Goal: Task Accomplishment & Management: Use online tool/utility

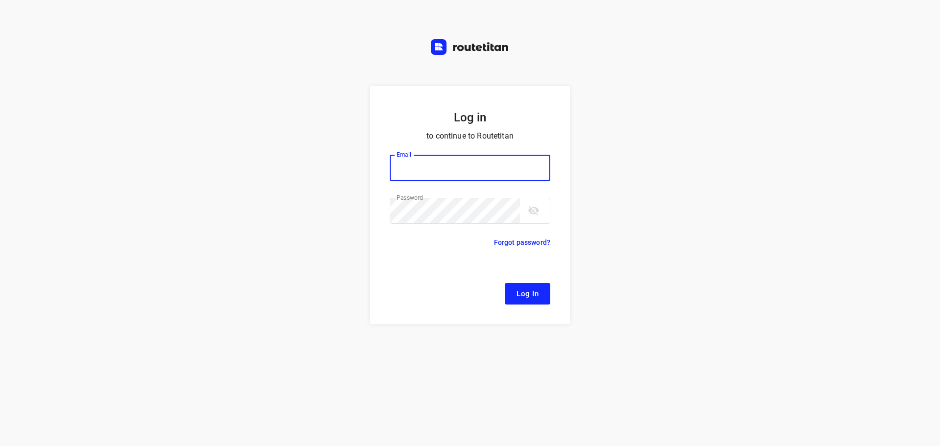
type input "[EMAIL_ADDRESS][DOMAIN_NAME]"
click at [526, 295] on span "Log In" at bounding box center [528, 294] width 22 height 13
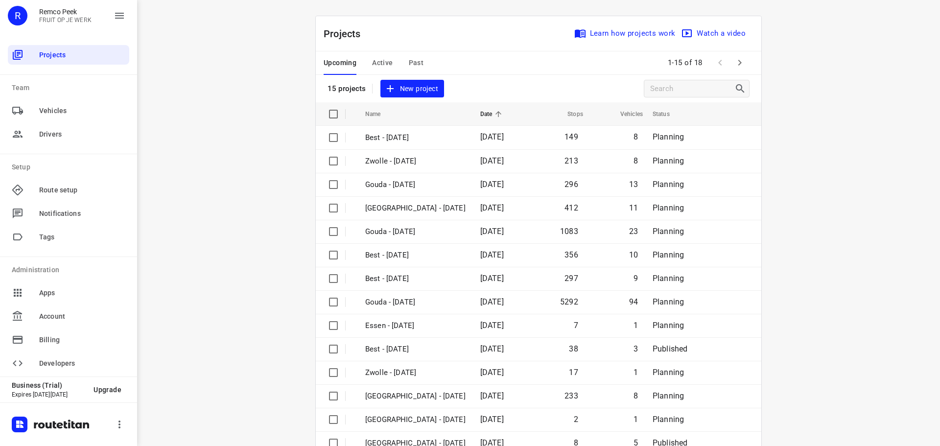
click at [372, 59] on span "Active" at bounding box center [382, 63] width 21 height 12
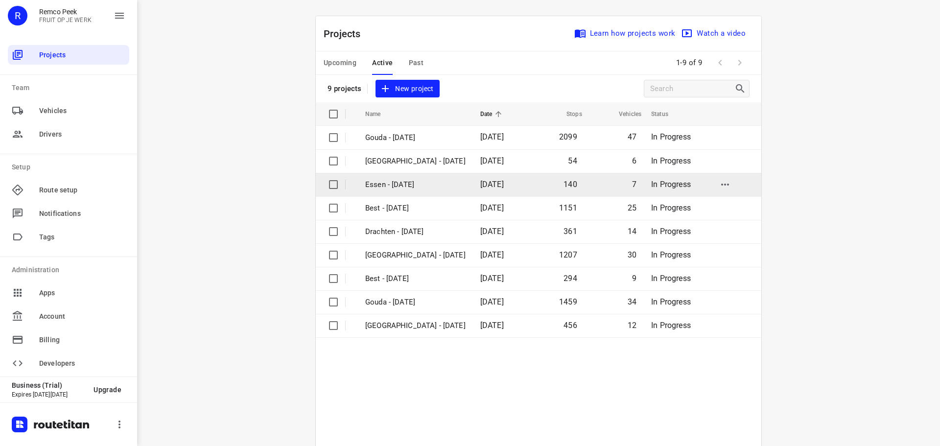
click at [409, 190] on p "Essen - [DATE]" at bounding box center [415, 184] width 100 height 11
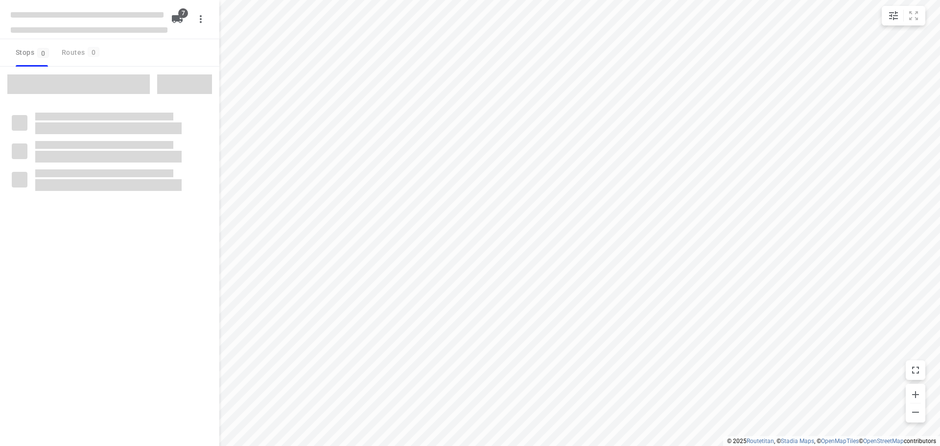
checkbox input "true"
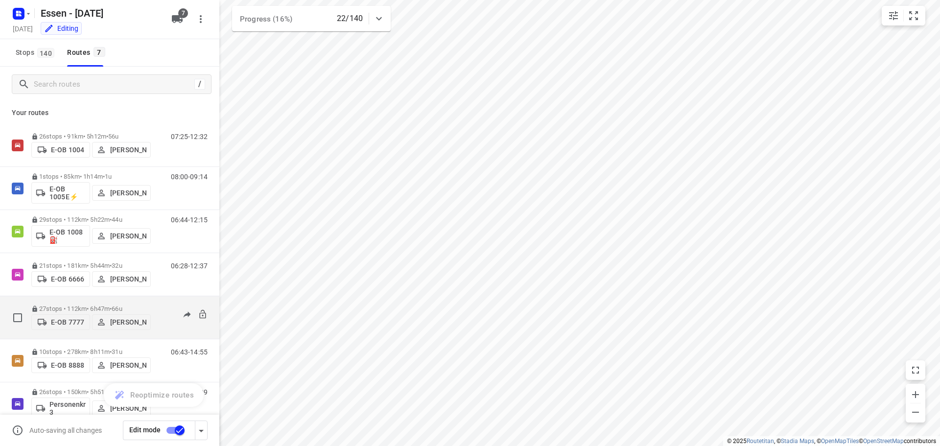
click at [96, 306] on p "27 stops • 112km • 6h47m • [DATE]" at bounding box center [91, 308] width 120 height 7
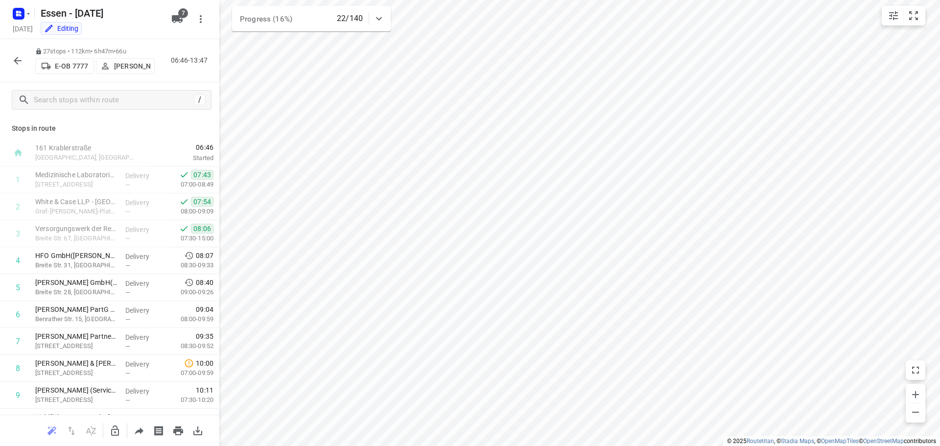
click at [16, 63] on icon "button" at bounding box center [18, 61] width 8 height 8
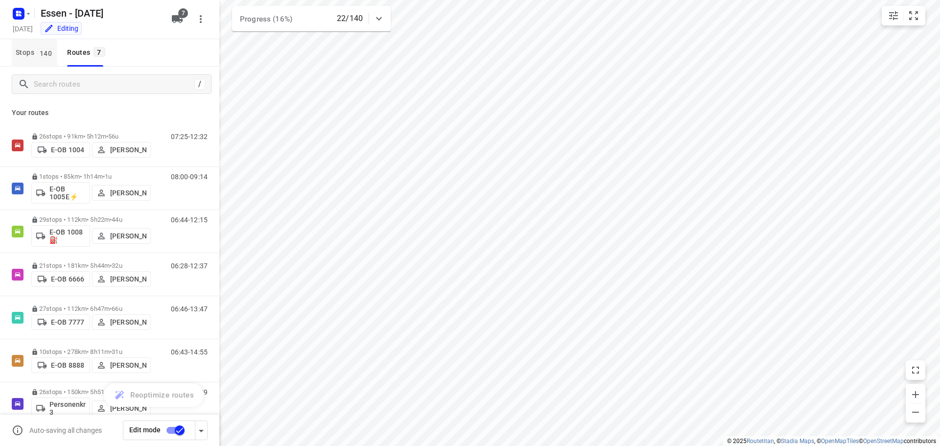
click at [42, 44] on button "Stops 140" at bounding box center [35, 52] width 46 height 27
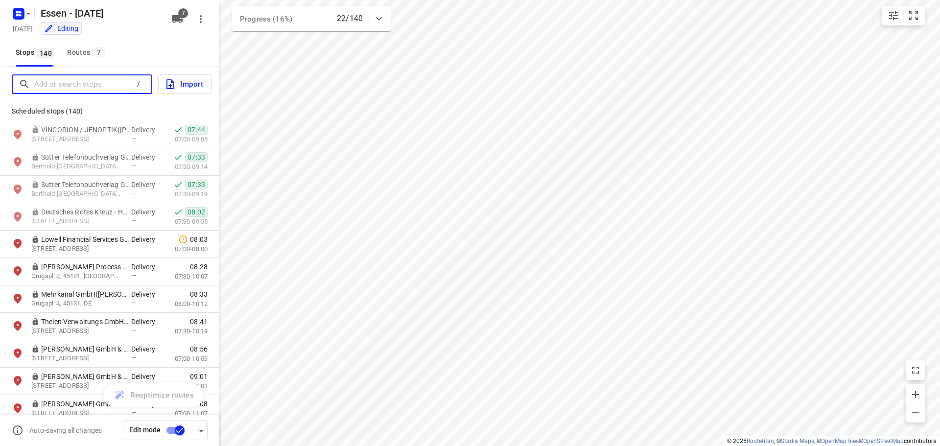
click at [65, 81] on input "Add or search stops" at bounding box center [82, 84] width 97 height 15
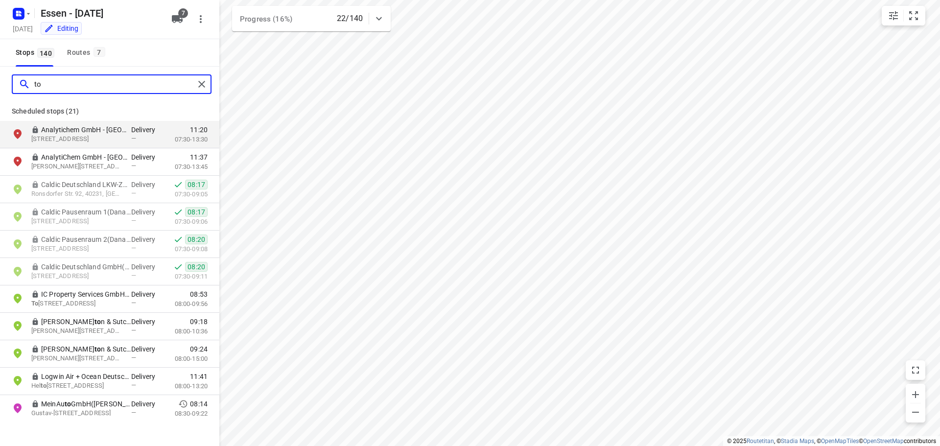
type input "t"
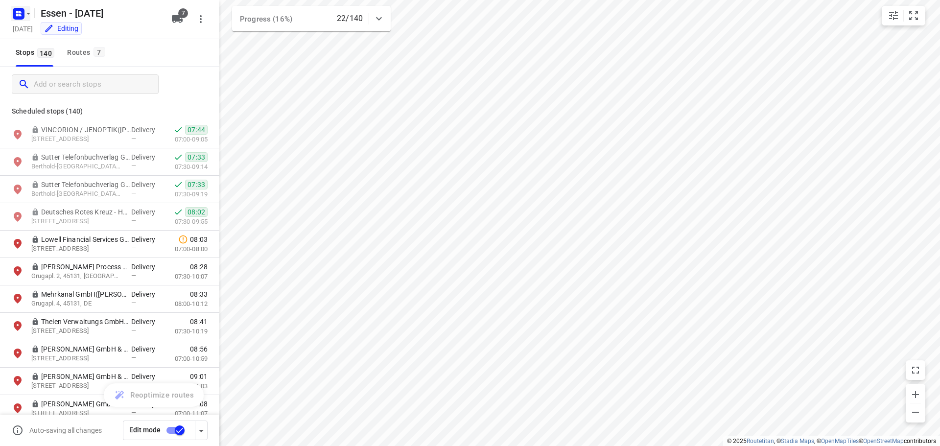
click at [25, 12] on icon "button" at bounding box center [28, 14] width 8 height 8
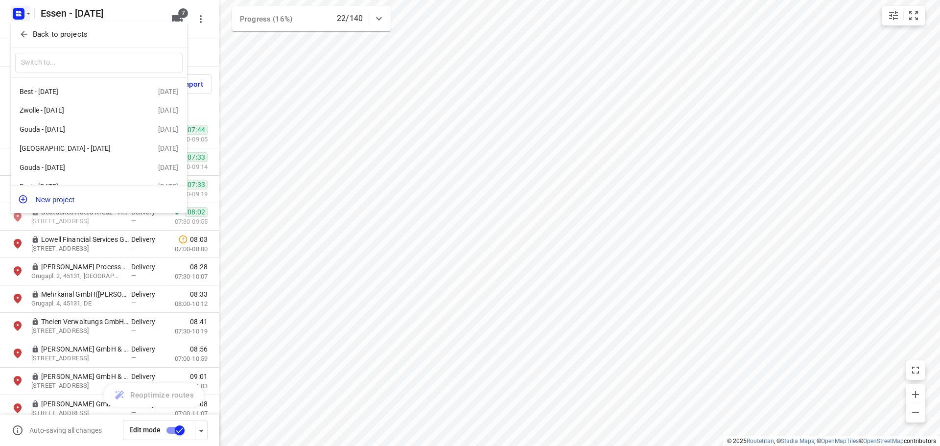
click at [37, 35] on p "Back to projects" at bounding box center [60, 34] width 55 height 11
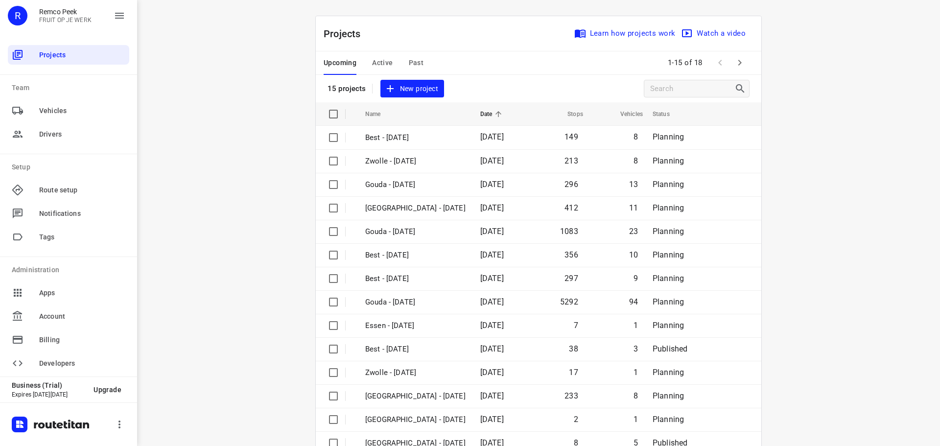
click at [409, 63] on span "Past" at bounding box center [416, 63] width 15 height 12
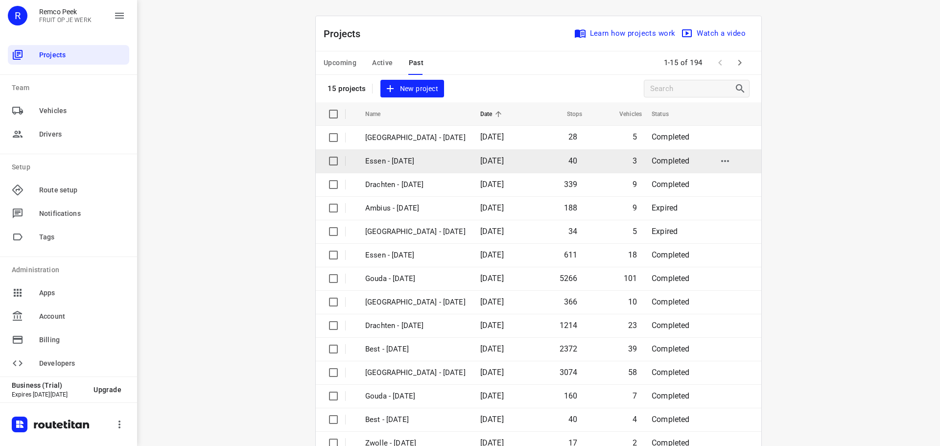
click at [392, 161] on p "Essen - [DATE]" at bounding box center [415, 161] width 100 height 11
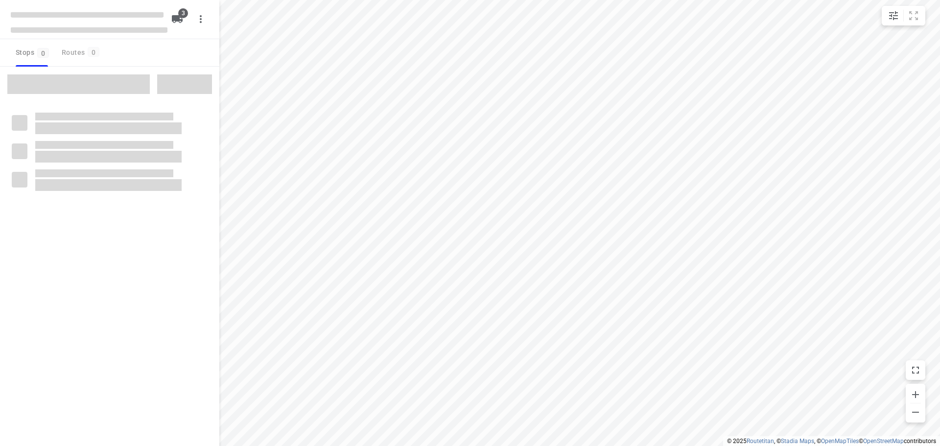
checkbox input "true"
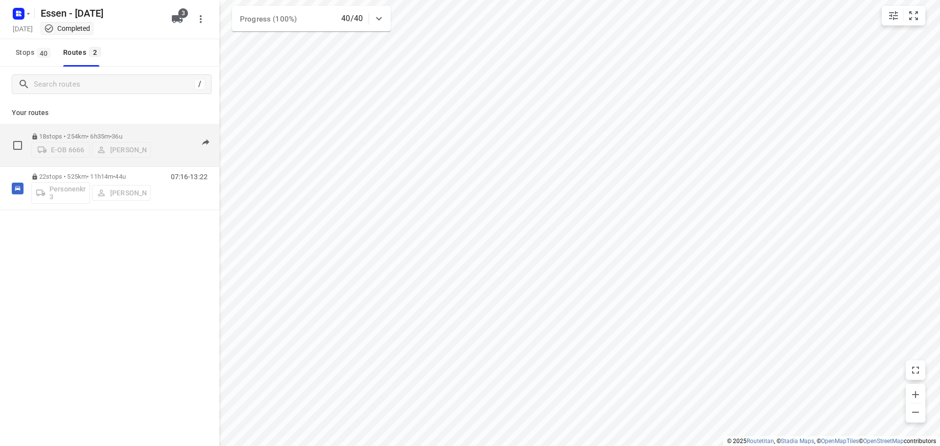
click at [100, 133] on p "18 stops • 254km • 6h35m • [DATE]" at bounding box center [91, 136] width 120 height 7
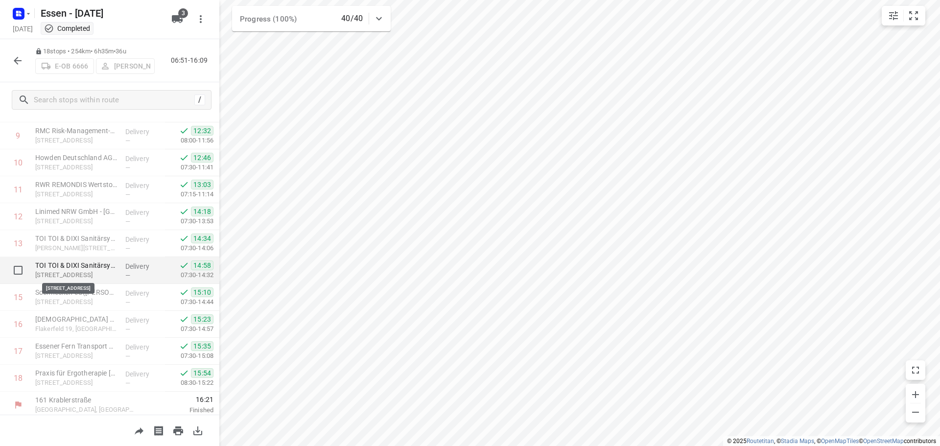
scroll to position [264, 0]
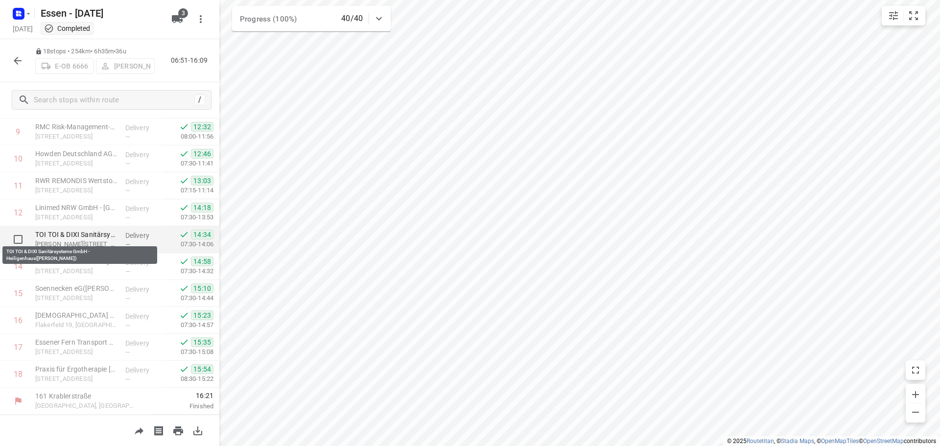
click at [79, 234] on p "TOI TOI & DIXI Sanitärsysteme GmbH - Heiligenhaus([PERSON_NAME])" at bounding box center [76, 235] width 82 height 10
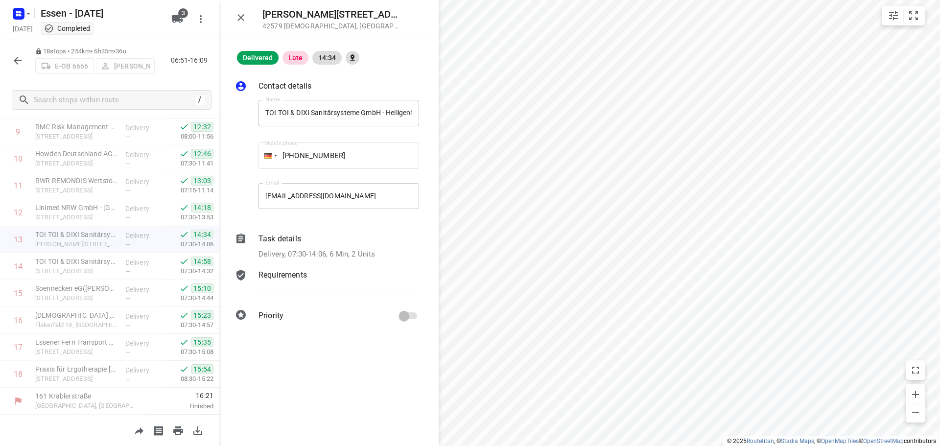
click at [287, 239] on p "Task details" at bounding box center [280, 239] width 43 height 12
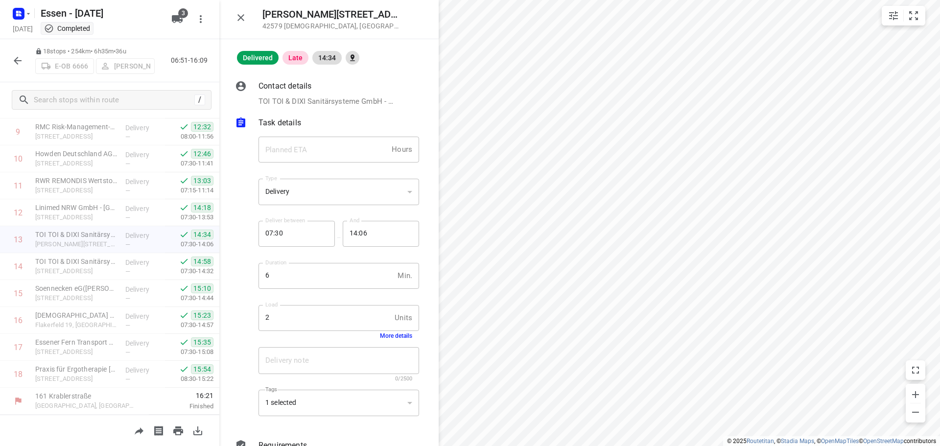
click at [389, 336] on button "More details" at bounding box center [396, 336] width 32 height 7
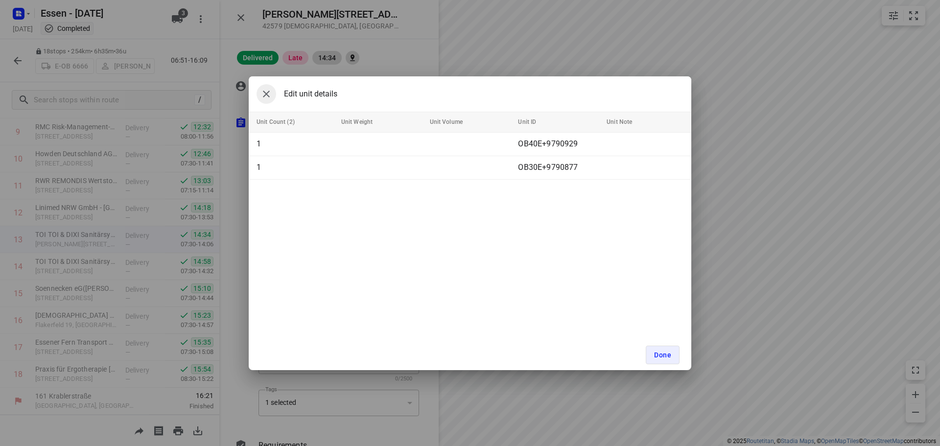
click at [264, 95] on icon "button" at bounding box center [267, 94] width 12 height 12
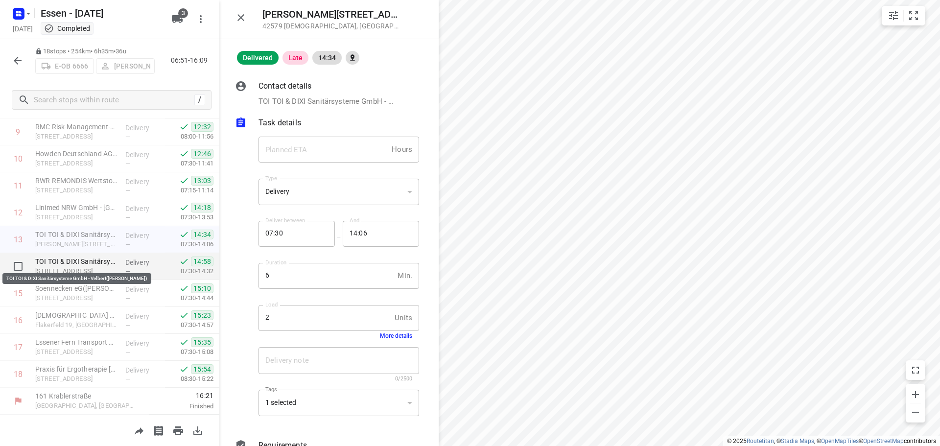
click at [96, 261] on p "TOI TOI & DIXI Sanitärsysteme GmbH - Velbert([PERSON_NAME])" at bounding box center [76, 262] width 82 height 10
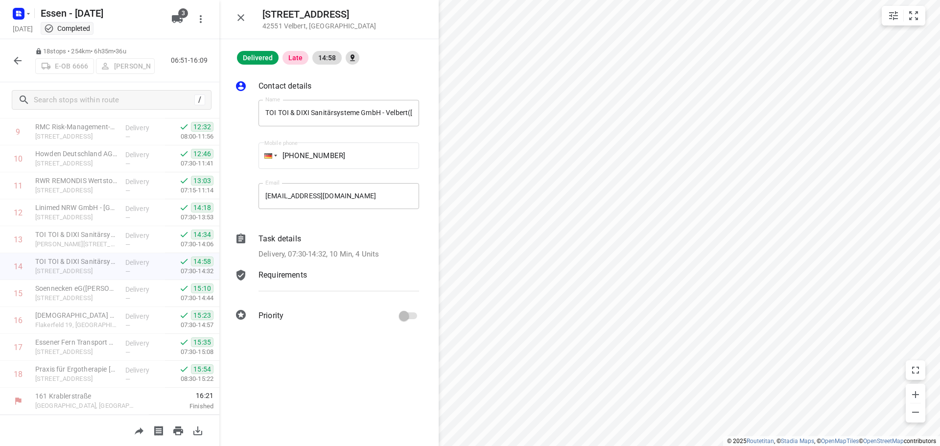
click at [317, 239] on div "Task details" at bounding box center [339, 239] width 161 height 12
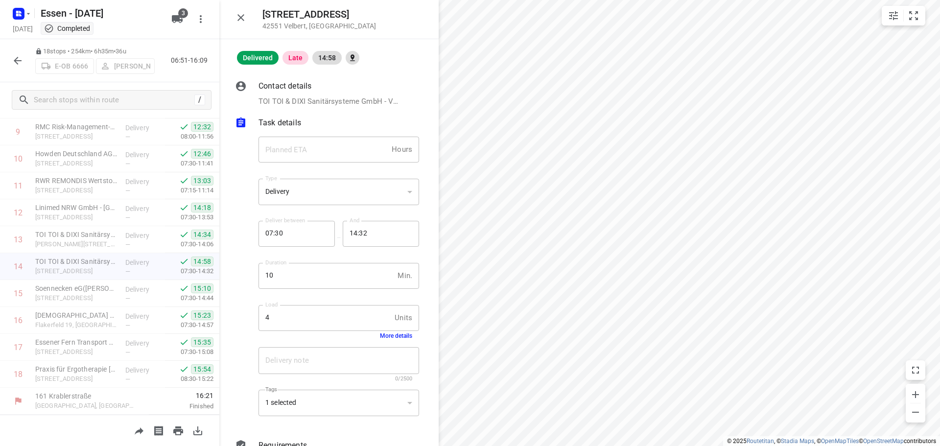
click at [394, 336] on button "More details" at bounding box center [396, 336] width 32 height 7
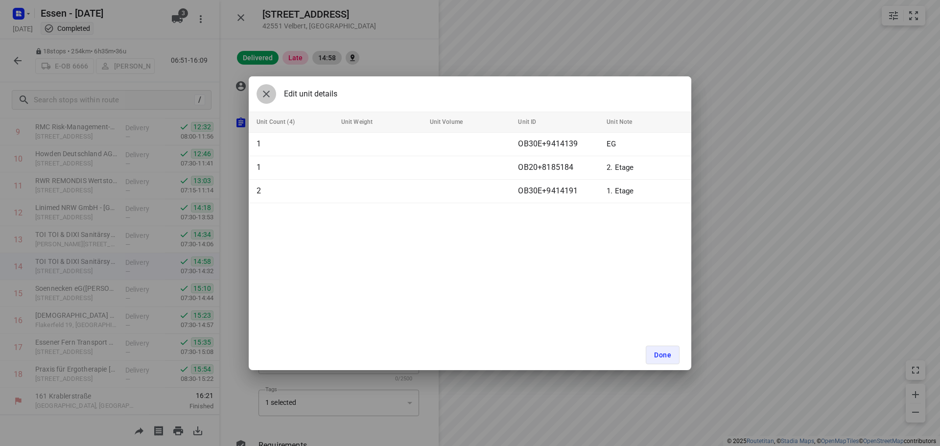
click at [264, 93] on icon "button" at bounding box center [267, 94] width 12 height 12
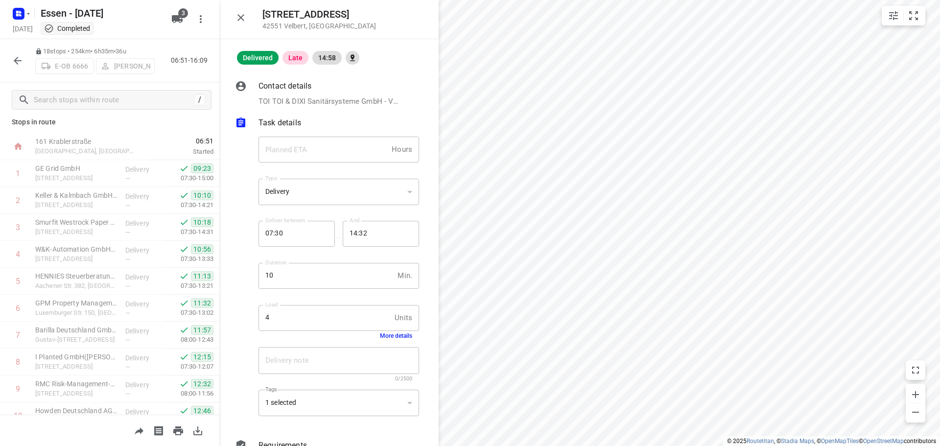
scroll to position [0, 0]
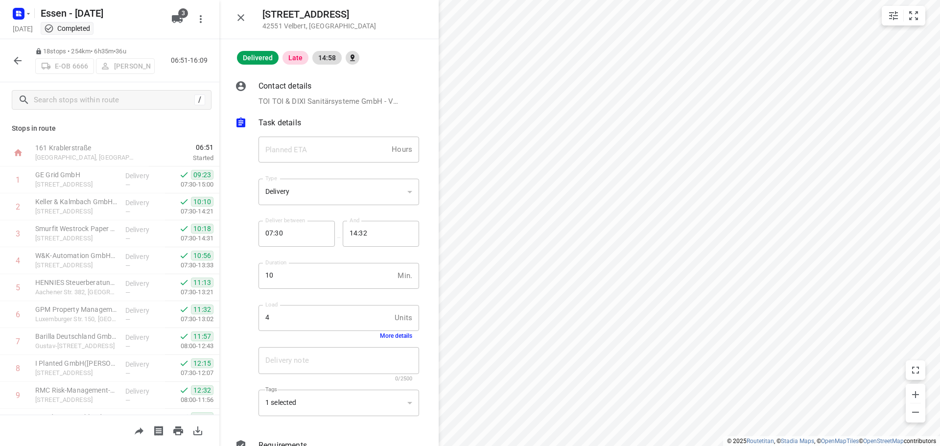
click at [22, 57] on icon "button" at bounding box center [18, 61] width 12 height 12
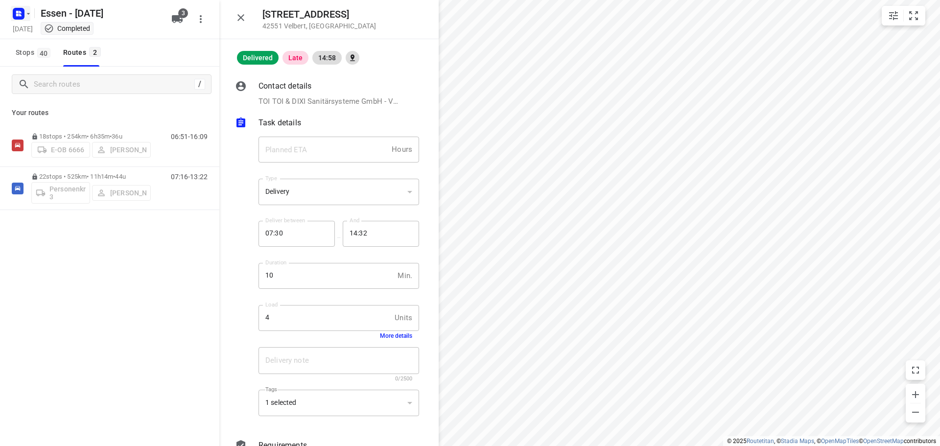
click at [28, 14] on icon "button" at bounding box center [28, 13] width 3 height 1
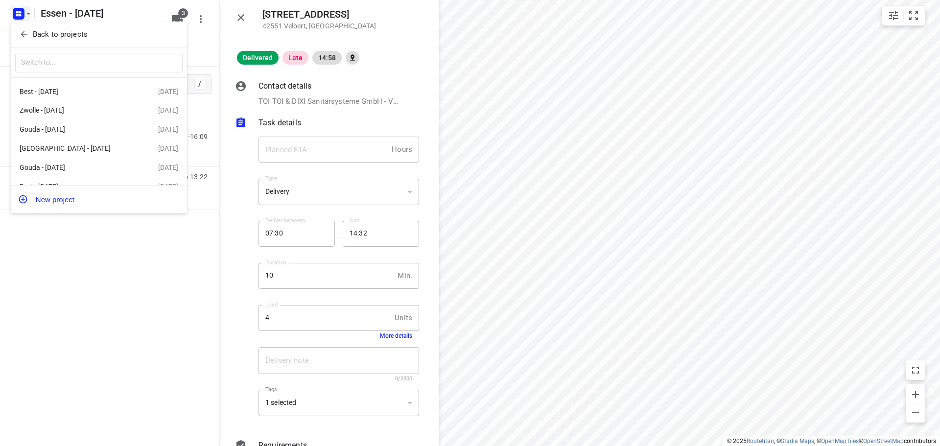
click at [49, 25] on div "Back to projects" at bounding box center [99, 35] width 176 height 26
click at [48, 32] on p "Back to projects" at bounding box center [60, 34] width 55 height 11
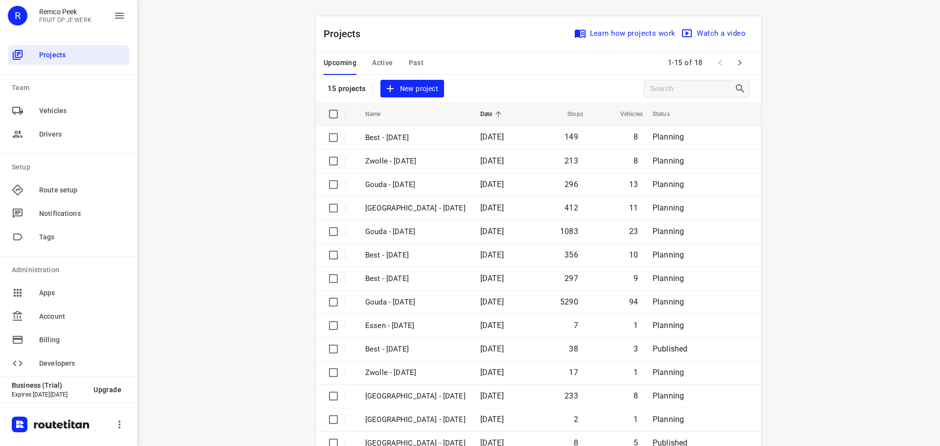
click at [377, 58] on span "Active" at bounding box center [382, 63] width 21 height 12
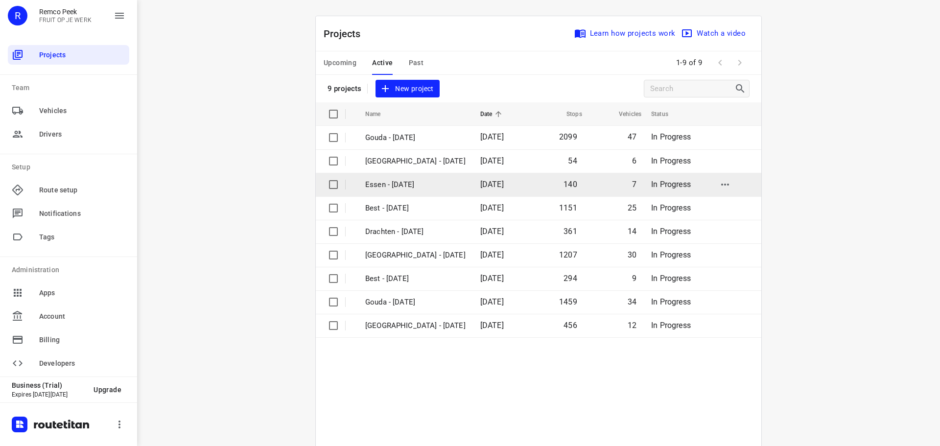
click at [404, 186] on p "Essen - [DATE]" at bounding box center [415, 184] width 100 height 11
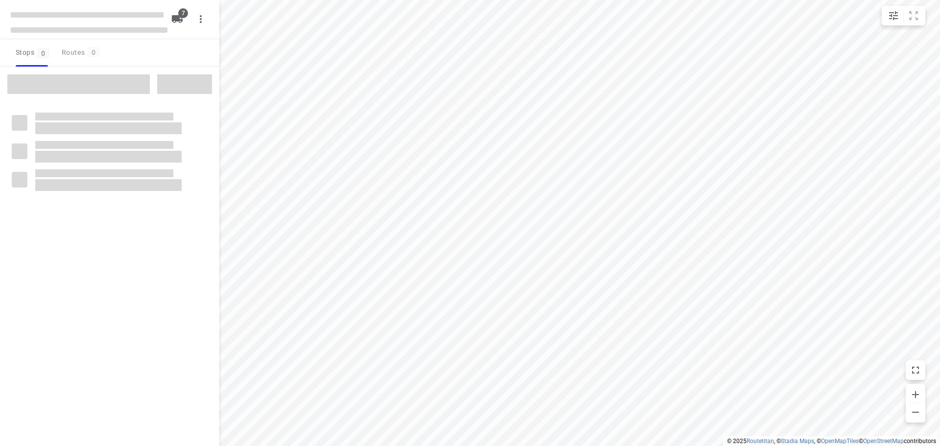
checkbox input "true"
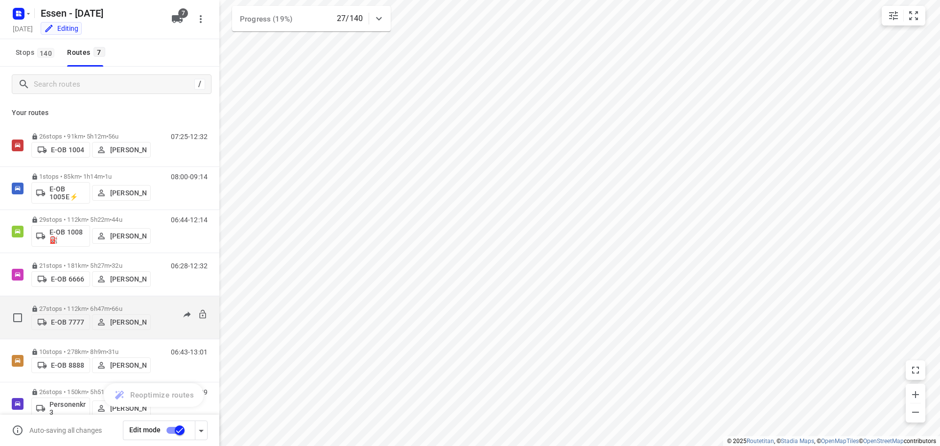
click at [82, 305] on p "27 stops • 112km • 6h47m • [DATE]" at bounding box center [91, 308] width 120 height 7
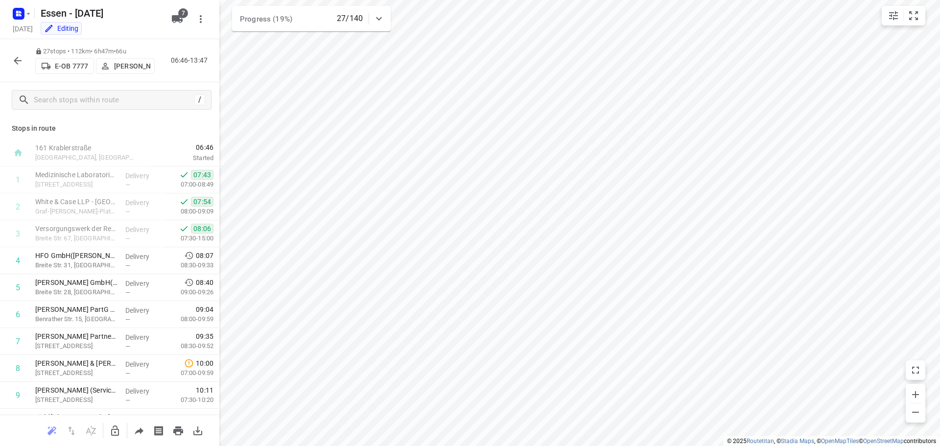
scroll to position [49, 0]
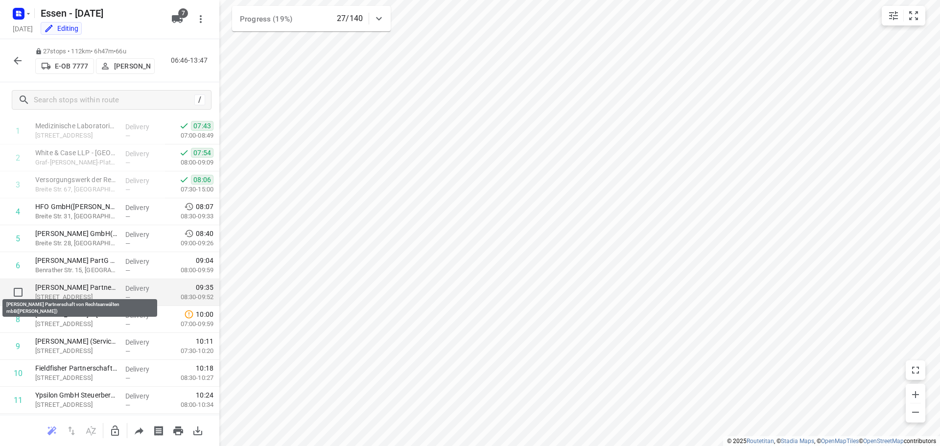
click at [85, 288] on p "[PERSON_NAME] Partnerschaft von Rechtsanwälten mbB([PERSON_NAME])" at bounding box center [76, 288] width 82 height 10
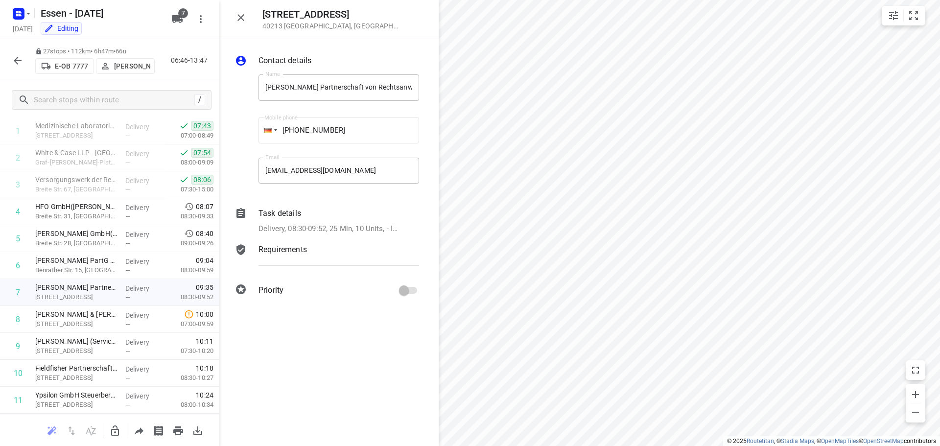
click at [288, 211] on p "Task details" at bounding box center [280, 214] width 43 height 12
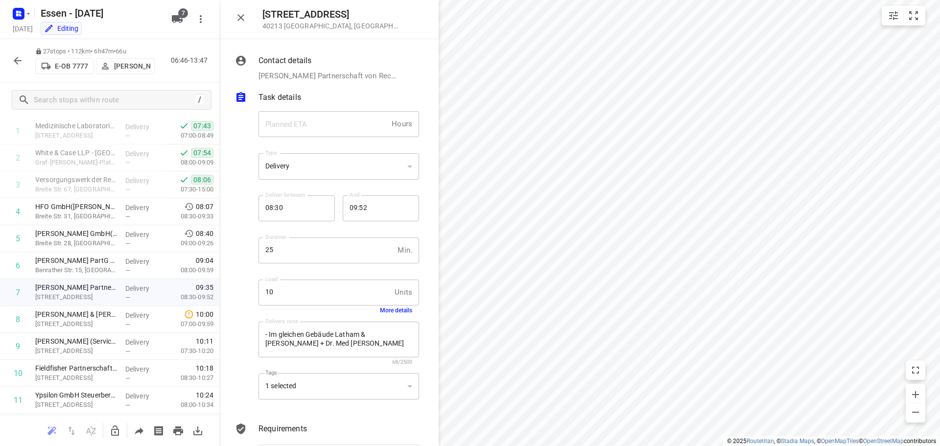
click at [390, 317] on div "Delivery note - Im gleichen Gebäude Latham & [PERSON_NAME] + Dr. Med [PERSON_NA…" at bounding box center [339, 343] width 168 height 55
click at [393, 312] on button "More details" at bounding box center [396, 310] width 32 height 7
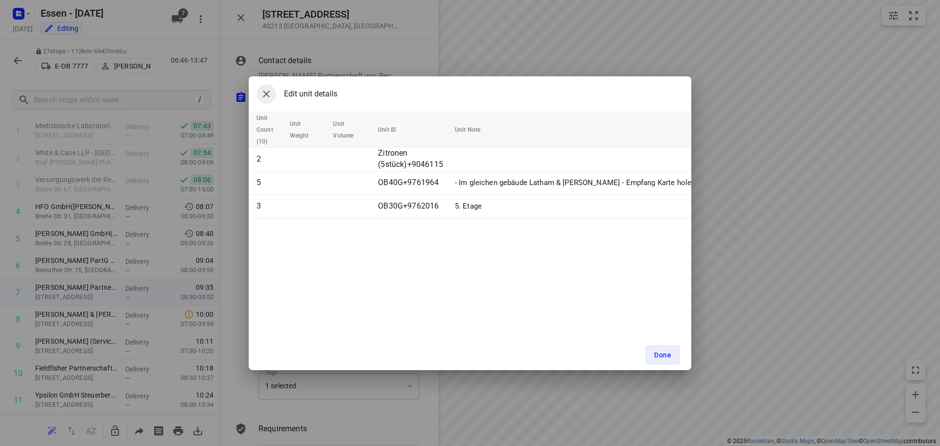
click at [271, 89] on icon "button" at bounding box center [267, 94] width 12 height 12
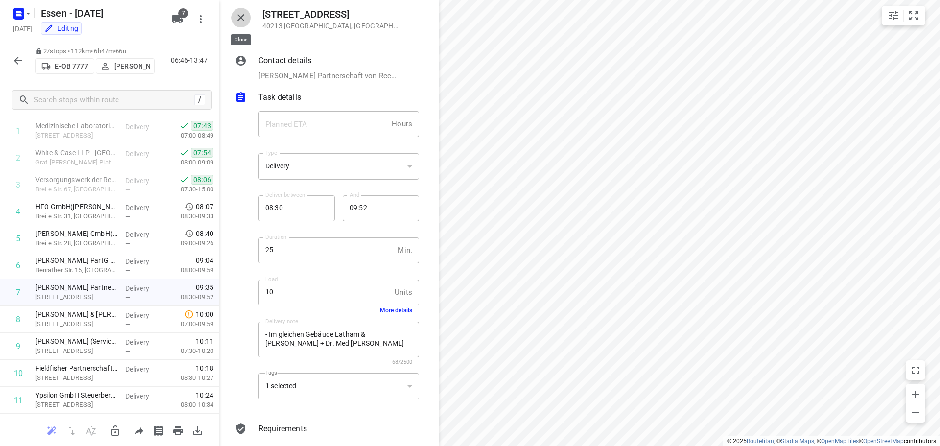
click at [241, 14] on icon "button" at bounding box center [241, 18] width 12 height 12
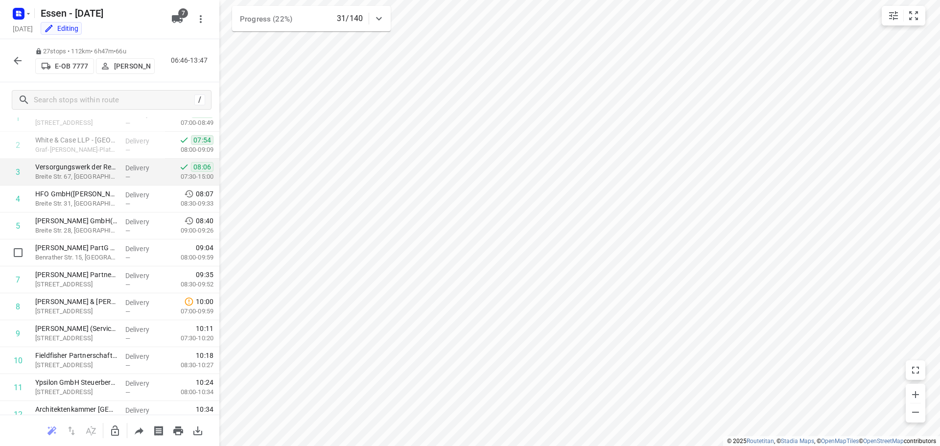
scroll to position [98, 0]
